Goal: Submit feedback/report problem: Provide input to the site owners about the experience or issues

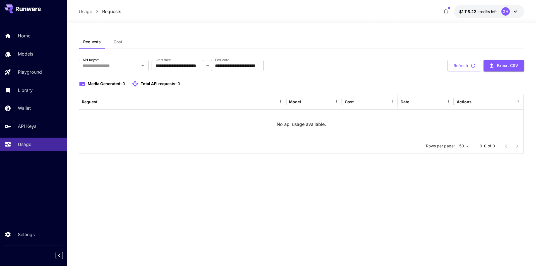
click at [506, 10] on div "GH" at bounding box center [505, 11] width 8 height 8
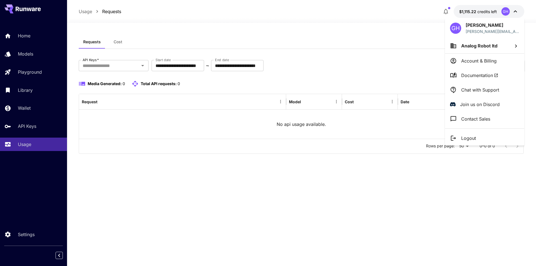
click at [475, 91] on p "Chat with Support" at bounding box center [480, 90] width 38 height 7
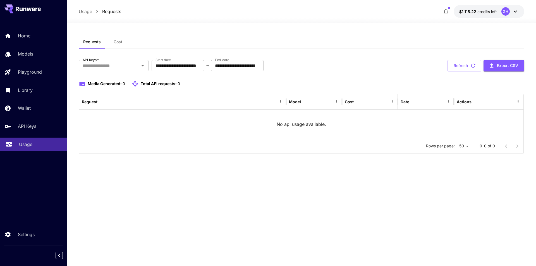
click at [32, 142] on p "Usage" at bounding box center [25, 144] width 13 height 7
click at [280, 126] on p "No api usage available." at bounding box center [301, 124] width 49 height 7
click at [130, 64] on input "API Keys   *" at bounding box center [108, 66] width 57 height 8
click at [114, 80] on li "Playground" at bounding box center [114, 80] width 70 height 14
click at [127, 67] on input "API Keys   *" at bounding box center [120, 66] width 20 height 8
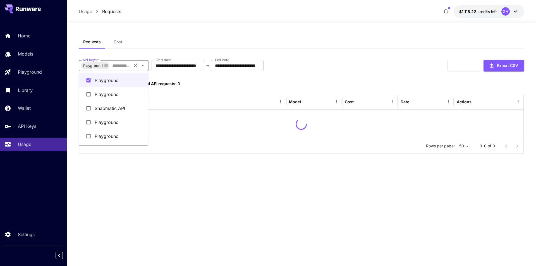
click at [118, 108] on li "Snapmatic API" at bounding box center [114, 108] width 70 height 14
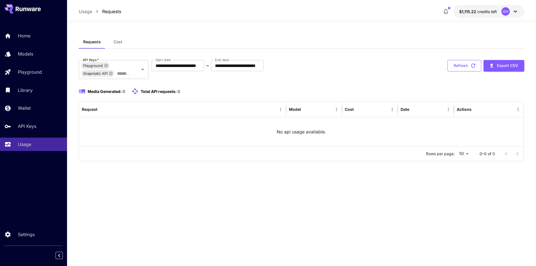
click at [468, 64] on button "Refresh" at bounding box center [465, 65] width 34 height 11
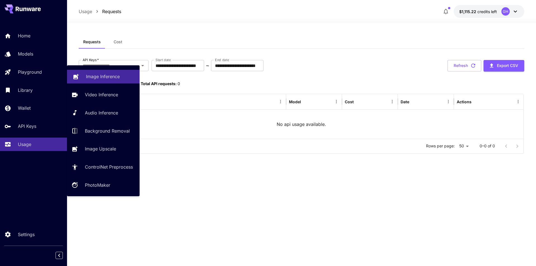
click at [90, 77] on p "Image Inference" at bounding box center [103, 76] width 34 height 7
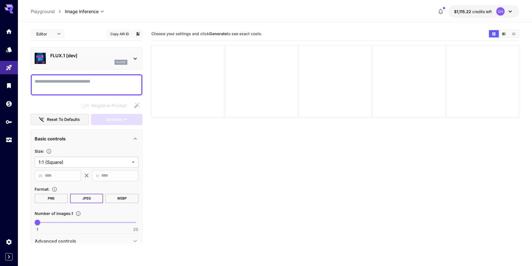
click at [92, 57] on p "FLUX.1 [dev]" at bounding box center [88, 55] width 77 height 7
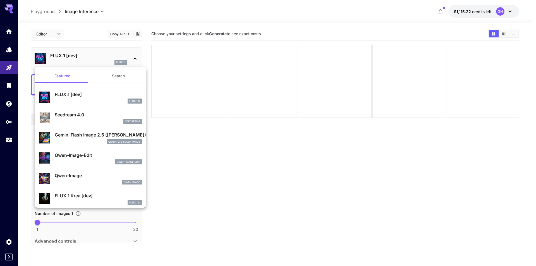
click at [83, 138] on p "Gemini Flash Image 2.5 ([PERSON_NAME])" at bounding box center [98, 134] width 87 height 7
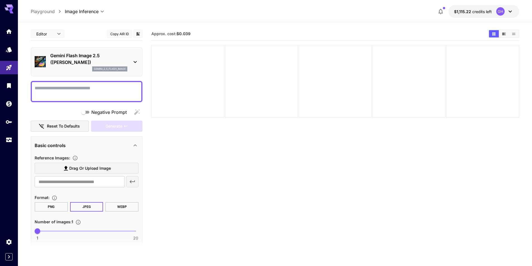
click at [72, 98] on textarea "Negative Prompt" at bounding box center [87, 91] width 104 height 13
click at [73, 91] on textarea "Negative Prompt" at bounding box center [87, 91] width 104 height 13
click at [115, 126] on span "Generate" at bounding box center [114, 126] width 17 height 7
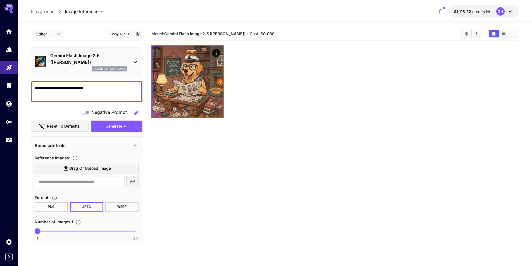
click at [159, 190] on section "Model: Gemini Flash Image 2.5 (Nano Banana) · Cost: $ 0.039" at bounding box center [335, 160] width 368 height 266
click at [86, 165] on span "Drag or upload image" at bounding box center [90, 168] width 42 height 7
click at [0, 0] on input "Drag or upload image" at bounding box center [0, 0] width 0 height 0
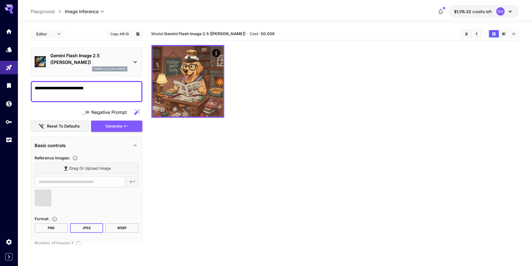
click at [104, 87] on textarea "**********" at bounding box center [87, 91] width 104 height 13
type textarea "**********"
click at [43, 197] on span at bounding box center [43, 198] width 17 height 17
click at [94, 169] on div "Drag or upload image" at bounding box center [87, 168] width 104 height 11
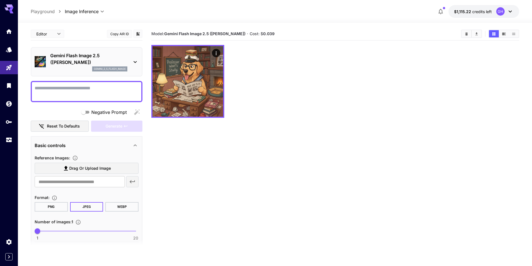
click at [94, 168] on span "Drag or upload image" at bounding box center [90, 168] width 42 height 7
click at [0, 0] on input "Drag or upload image" at bounding box center [0, 0] width 0 height 0
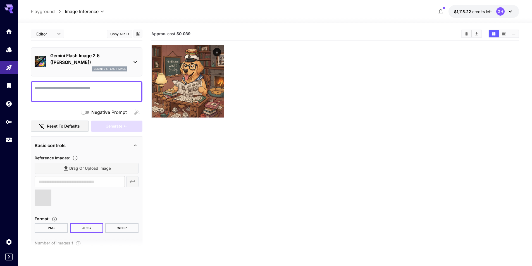
click at [508, 12] on icon at bounding box center [510, 11] width 7 height 7
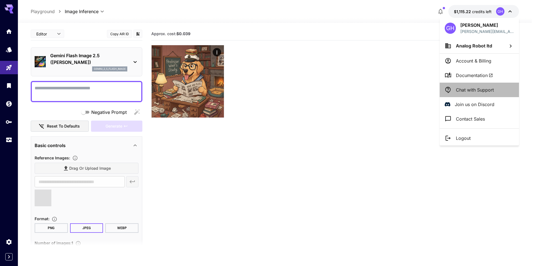
click at [479, 90] on p "Chat with Support" at bounding box center [475, 90] width 38 height 7
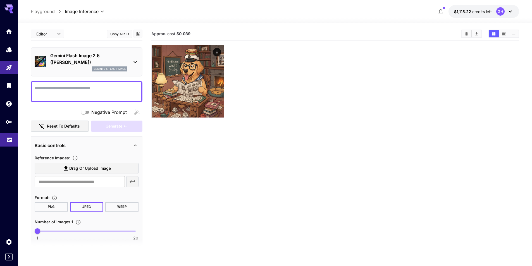
click at [11, 139] on icon "Usage" at bounding box center [9, 138] width 7 height 7
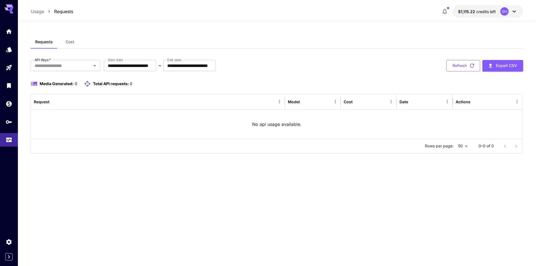
click at [466, 63] on button "Refresh" at bounding box center [463, 65] width 34 height 11
click at [515, 13] on icon at bounding box center [514, 11] width 7 height 7
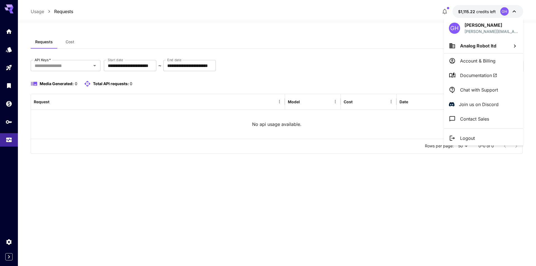
click at [484, 99] on li "Join us on Discord" at bounding box center [483, 104] width 79 height 15
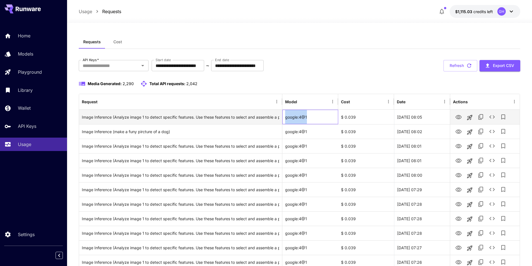
drag, startPoint x: 313, startPoint y: 118, endPoint x: 283, endPoint y: 116, distance: 29.4
click at [283, 116] on div "google:4@1" at bounding box center [310, 117] width 56 height 15
copy div "google:4@1"
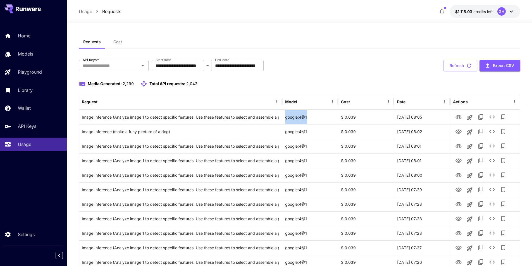
click at [510, 11] on icon at bounding box center [511, 11] width 7 height 7
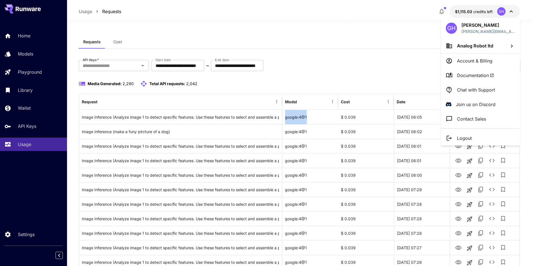
click at [476, 87] on p "Chat with Support" at bounding box center [476, 90] width 38 height 7
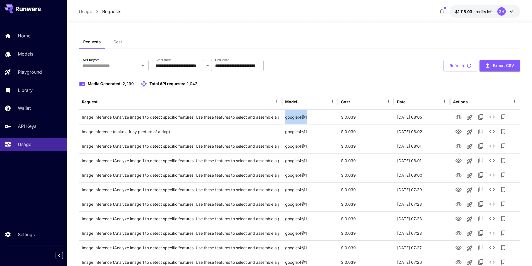
click at [509, 12] on icon at bounding box center [511, 11] width 7 height 7
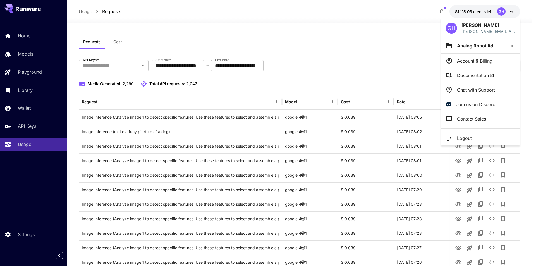
drag, startPoint x: 301, startPoint y: 116, endPoint x: 298, endPoint y: 119, distance: 3.6
click at [298, 119] on div at bounding box center [268, 133] width 536 height 266
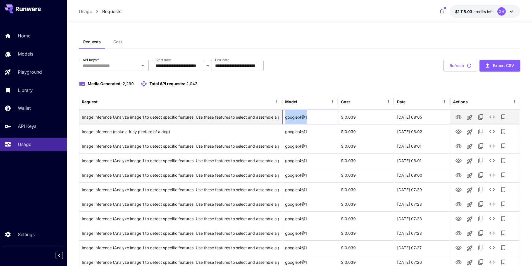
drag, startPoint x: 310, startPoint y: 119, endPoint x: 283, endPoint y: 117, distance: 26.6
click at [283, 117] on div "google:4@1" at bounding box center [310, 117] width 56 height 15
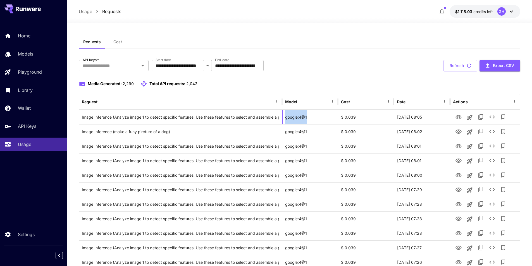
copy div "google:4@1"
